Goal: Entertainment & Leisure: Browse casually

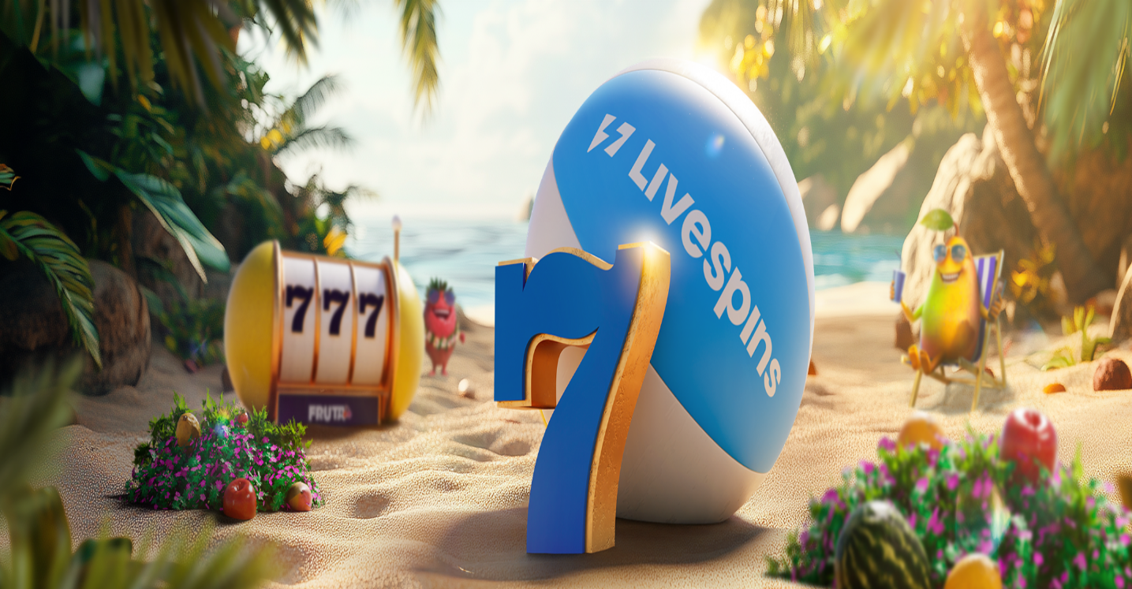
click at [109, 63] on span "Kirjaudu" at bounding box center [109, 57] width 39 height 12
click at [689, 353] on div at bounding box center [568, 353] width 1124 height 0
click at [100, 106] on span "Live Kasino" at bounding box center [69, 98] width 62 height 13
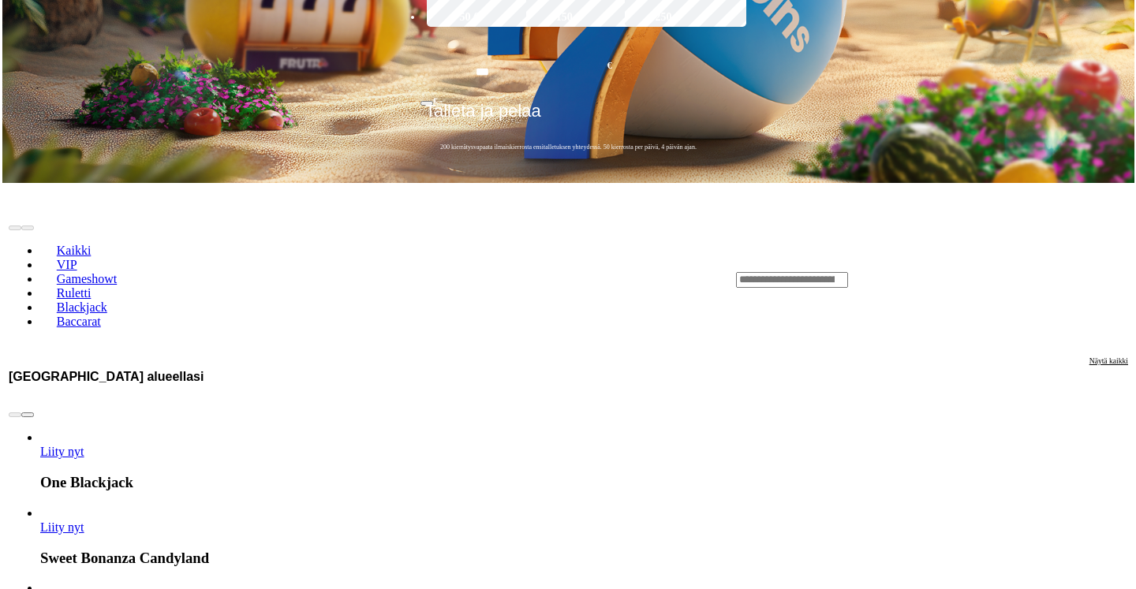
scroll to position [365, 0]
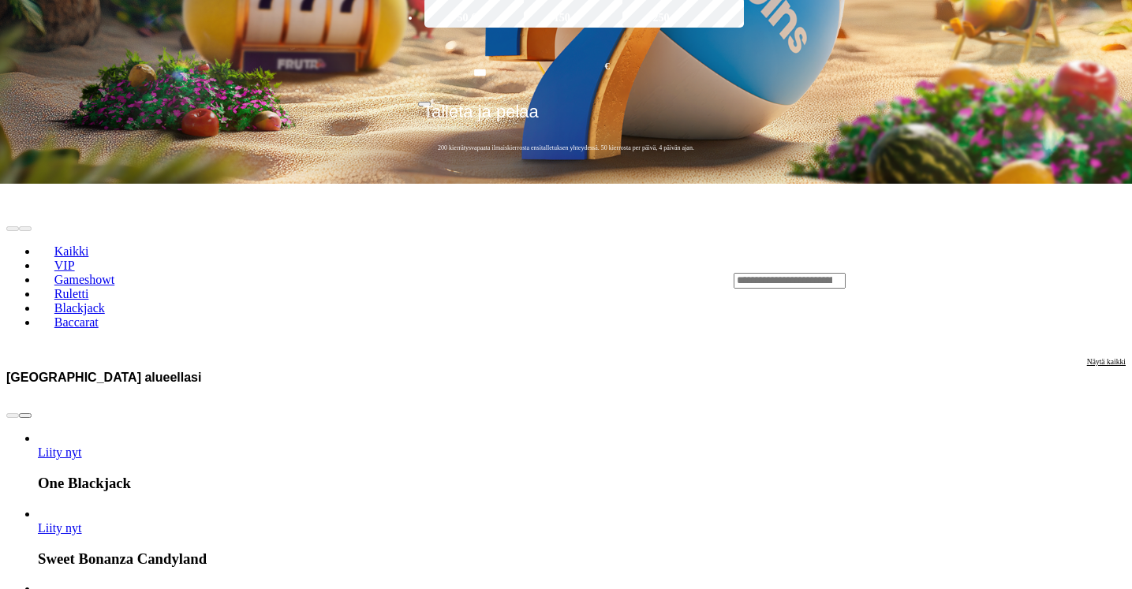
click at [82, 446] on span "Liity nyt" at bounding box center [60, 452] width 44 height 13
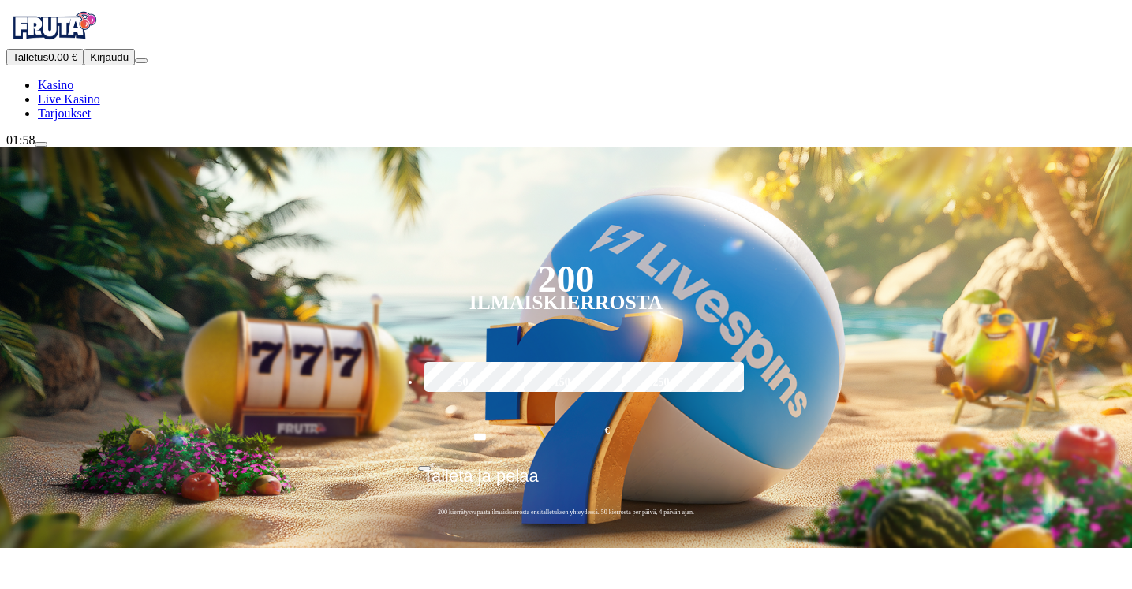
click at [107, 63] on span "Kirjaudu" at bounding box center [109, 57] width 39 height 12
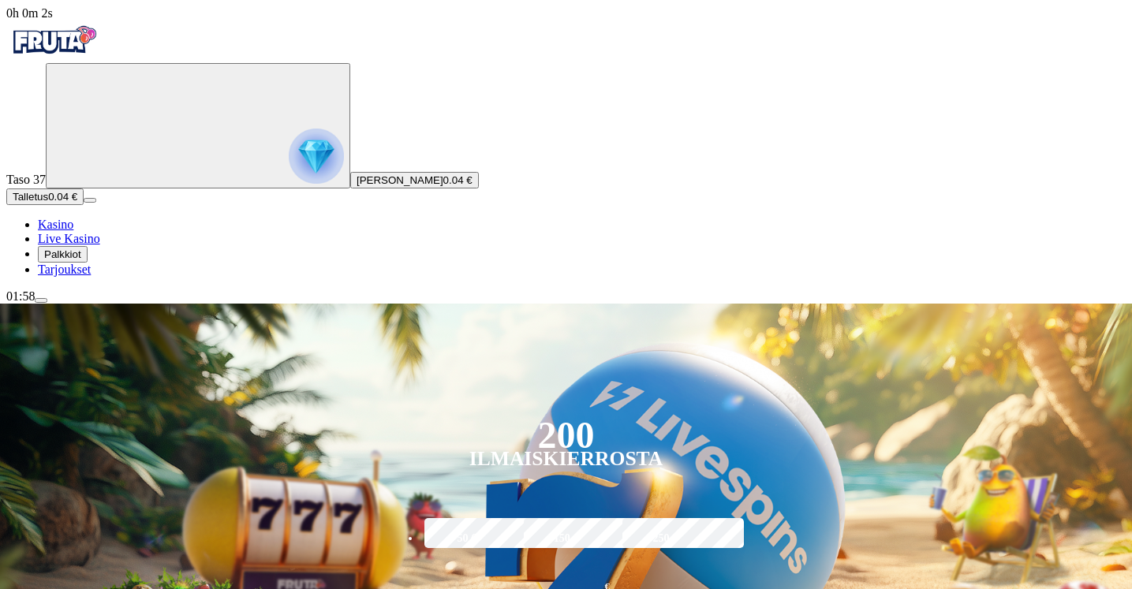
click at [81, 260] on span "Palkkiot" at bounding box center [62, 255] width 37 height 12
